Goal: Information Seeking & Learning: Learn about a topic

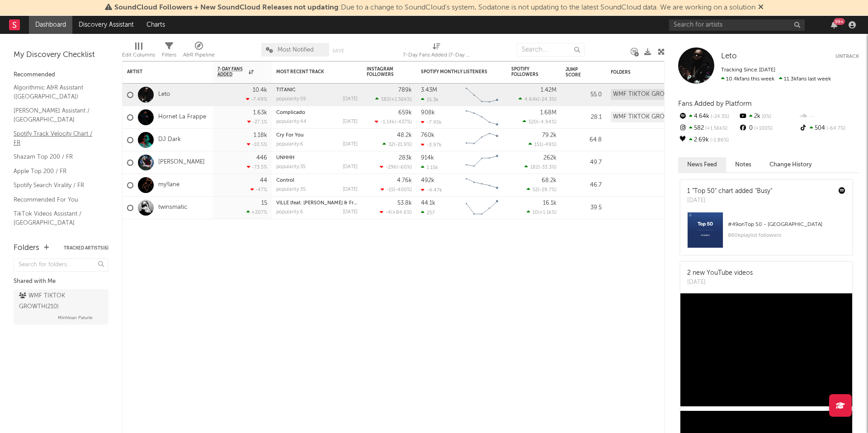
click at [80, 129] on link "Spotify Track Velocity Chart / FR" at bounding box center [57, 138] width 86 height 19
click at [462, 360] on div "Artist Notifications 7-Day Fans Added WoW % Change Most Recent Track Popularity…" at bounding box center [393, 247] width 543 height 372
click at [163, 23] on link "Charts" at bounding box center [155, 25] width 31 height 18
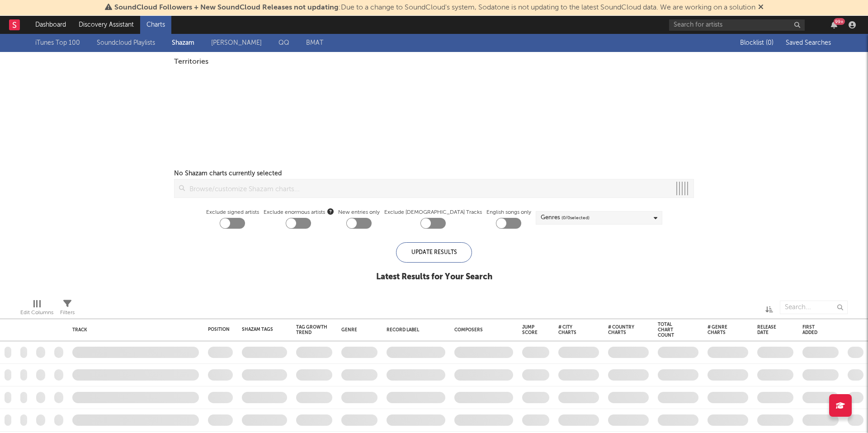
checkbox input "true"
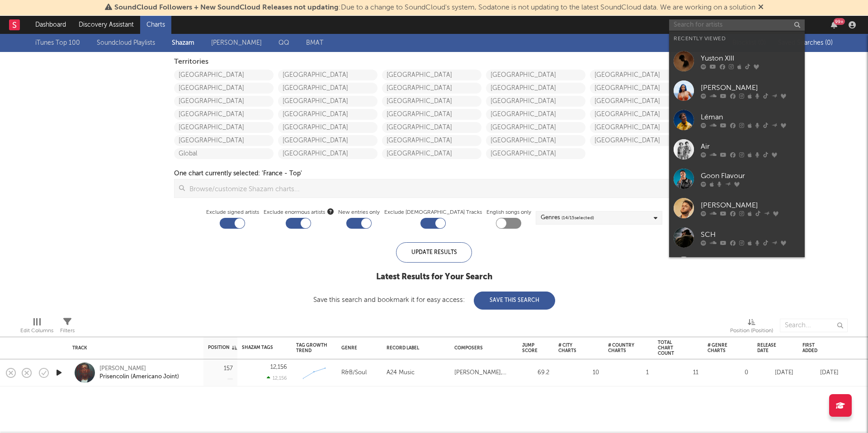
click at [714, 27] on input "text" at bounding box center [737, 24] width 136 height 11
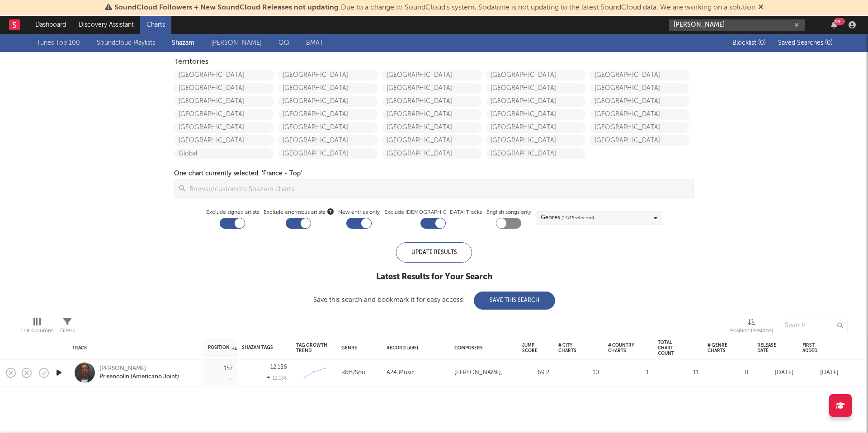
click at [717, 24] on input "aya nakamura" at bounding box center [737, 24] width 136 height 11
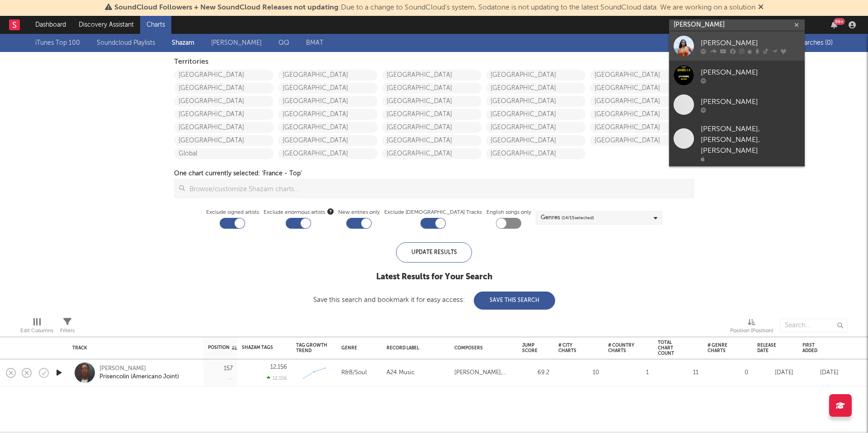
type input "aya nakamura"
click at [721, 41] on div "Aya Nakamura" at bounding box center [750, 43] width 99 height 11
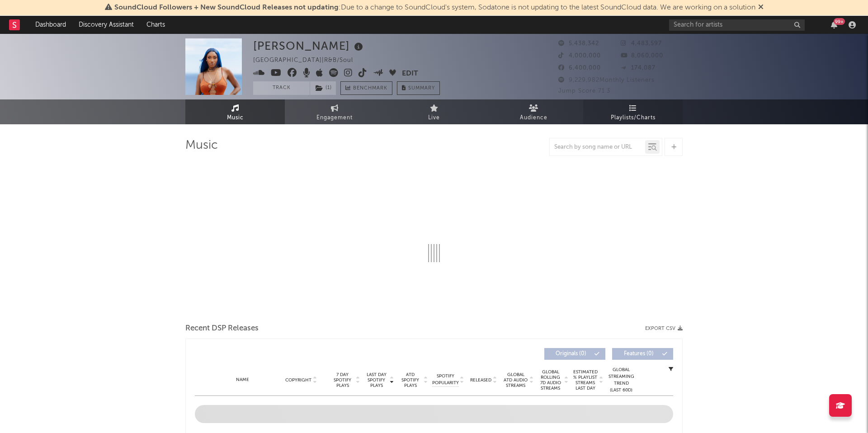
select select "6m"
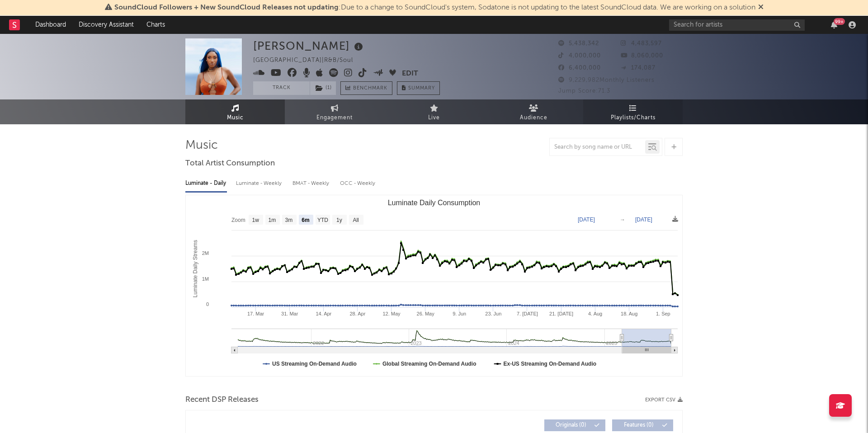
click at [643, 114] on span "Playlists/Charts" at bounding box center [633, 118] width 45 height 11
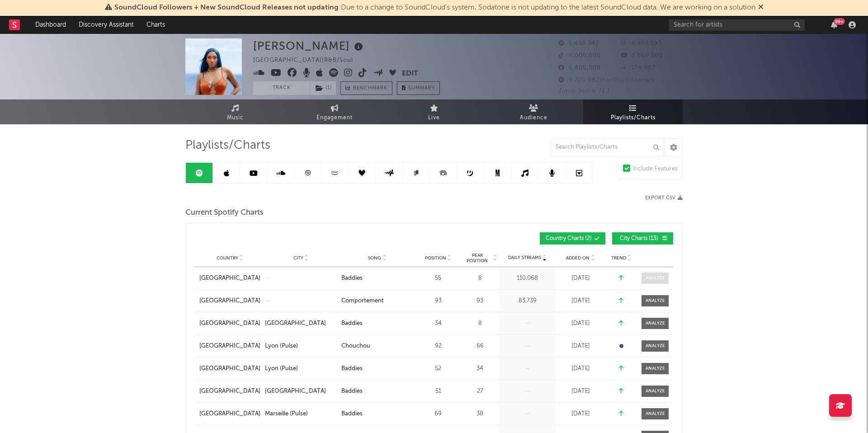
click at [667, 278] on span at bounding box center [655, 278] width 27 height 11
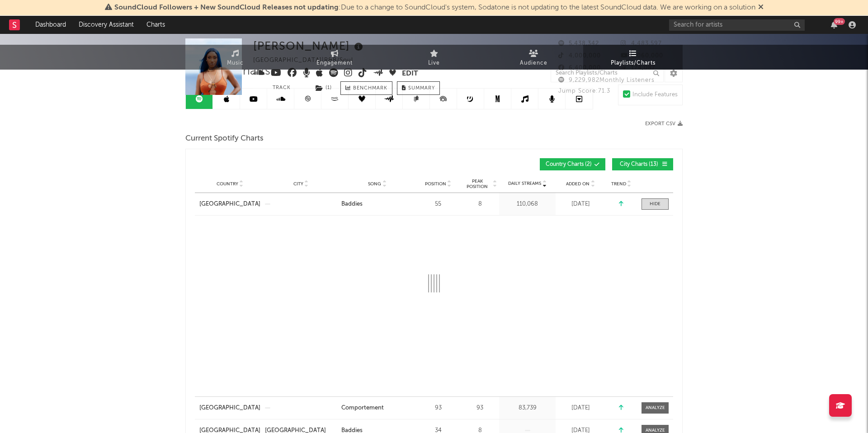
scroll to position [180, 0]
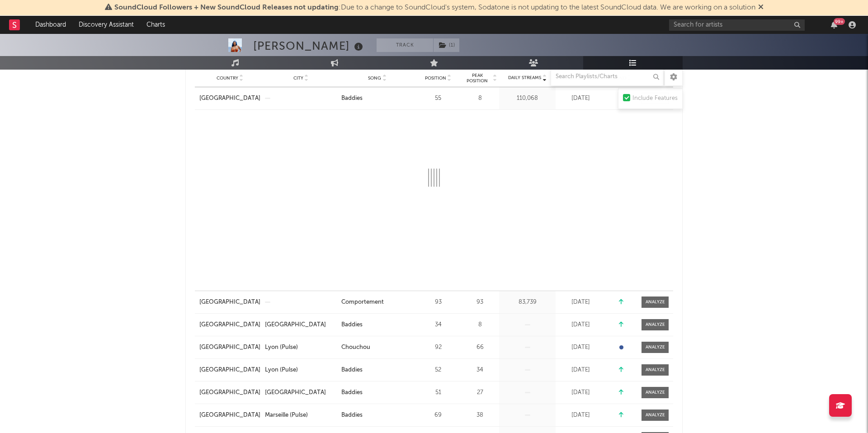
select select "1w"
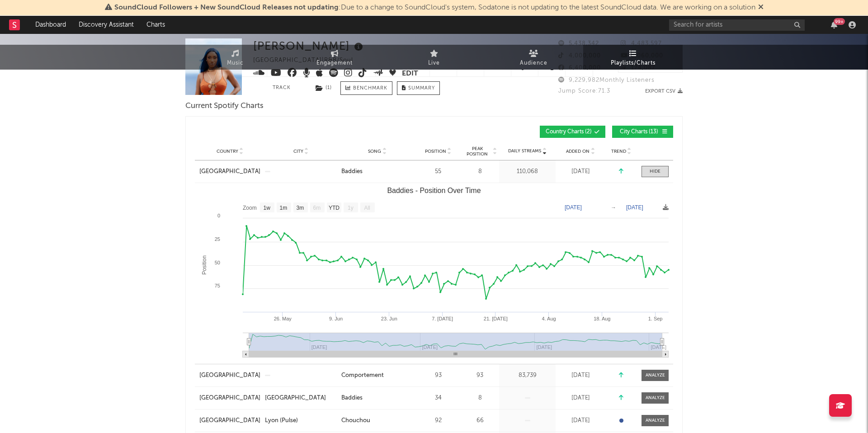
scroll to position [0, 0]
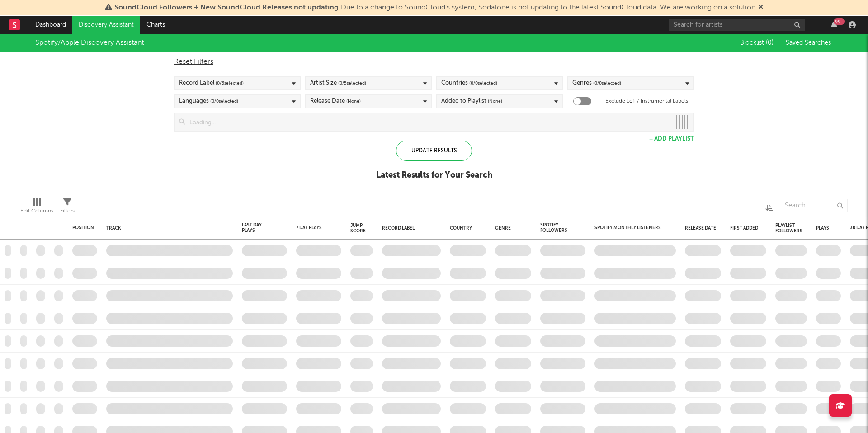
checkbox input "true"
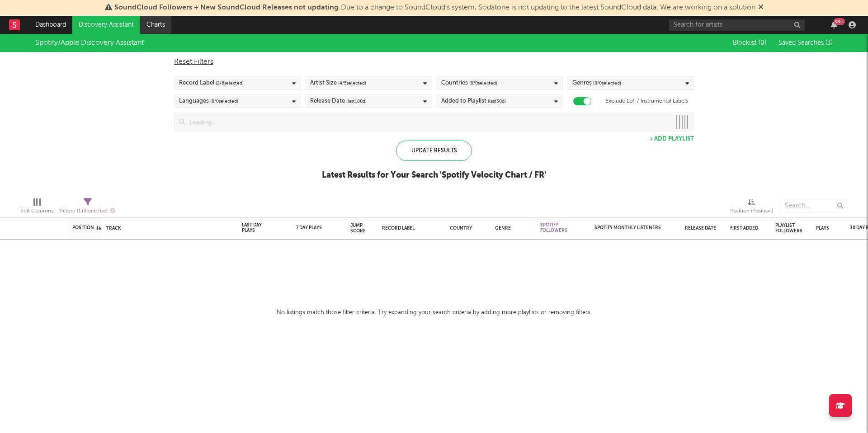
click at [162, 28] on link "Charts" at bounding box center [155, 25] width 31 height 18
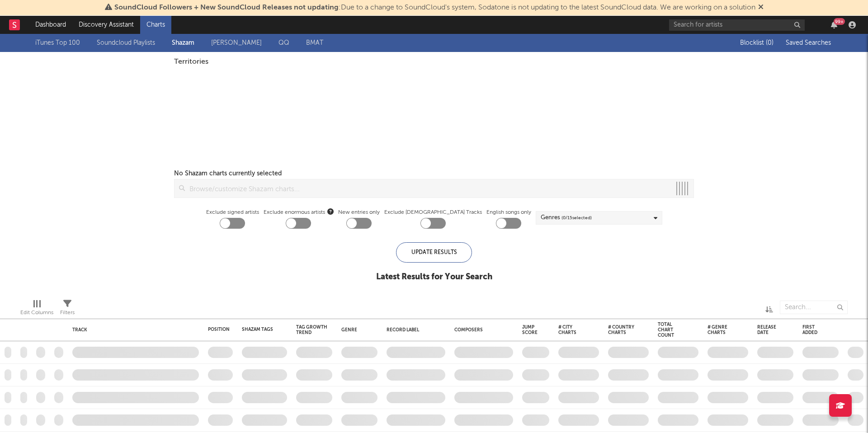
checkbox input "true"
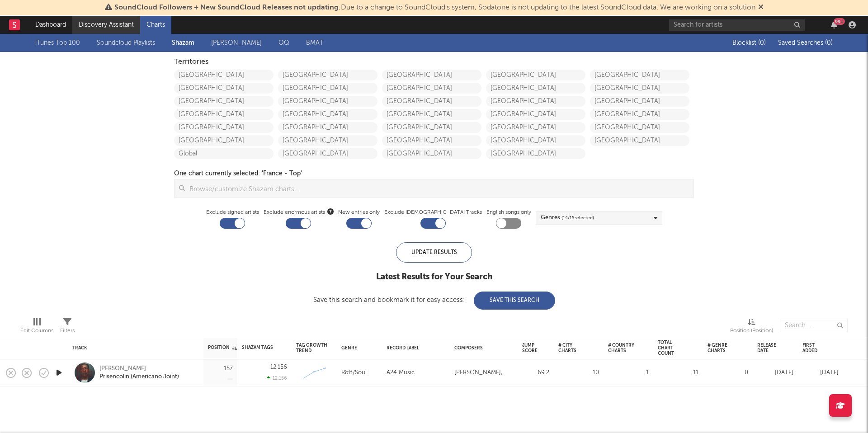
click at [119, 31] on link "Discovery Assistant" at bounding box center [106, 25] width 68 height 18
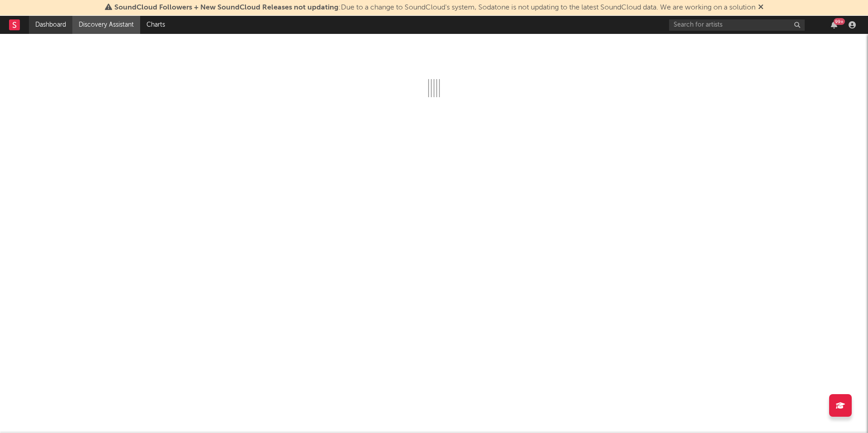
click at [42, 25] on link "Dashboard" at bounding box center [50, 25] width 43 height 18
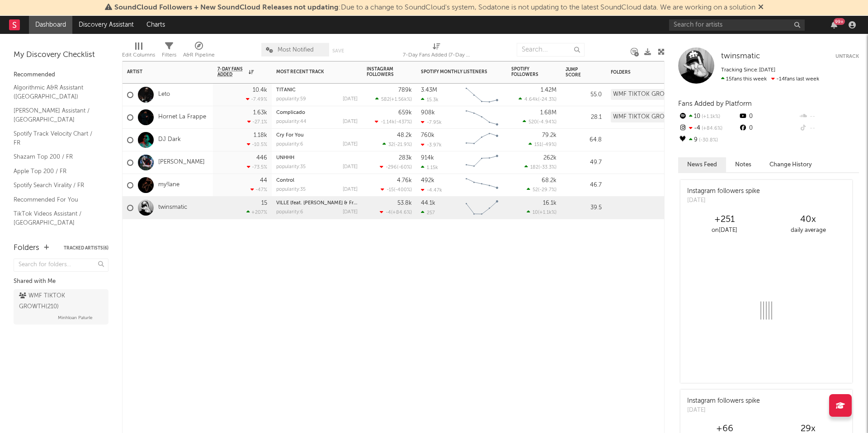
click at [301, 231] on div at bounding box center [317, 232] width 90 height 27
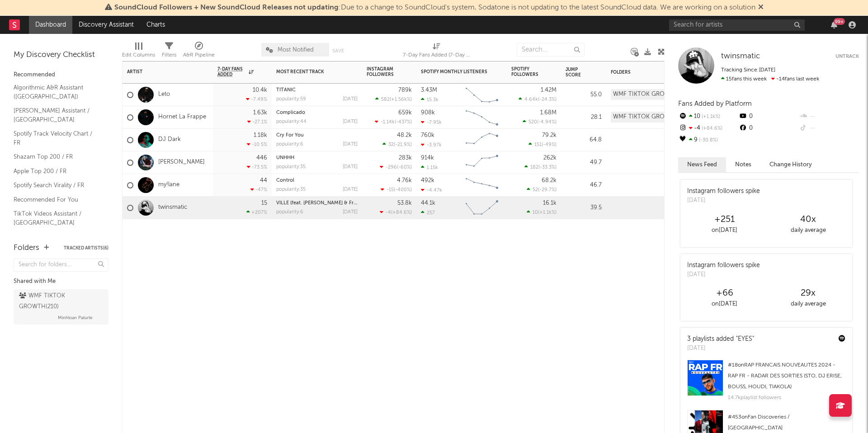
click at [394, 298] on div "Artist Notifications 7-Day Fans Added WoW % Change Most Recent Track Popularity…" at bounding box center [393, 247] width 543 height 372
